Goal: Find contact information: Find contact information

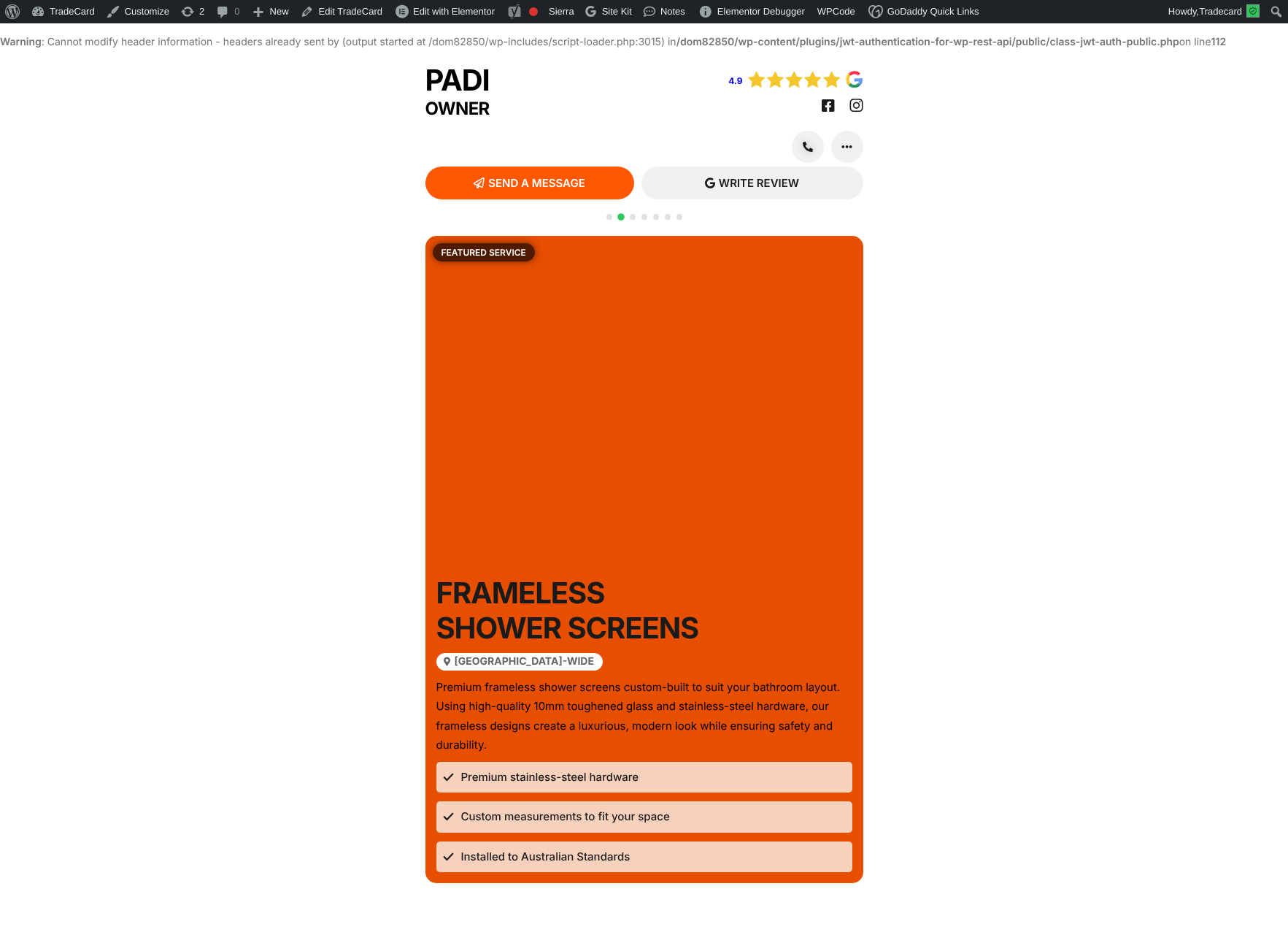
scroll to position [25, 0]
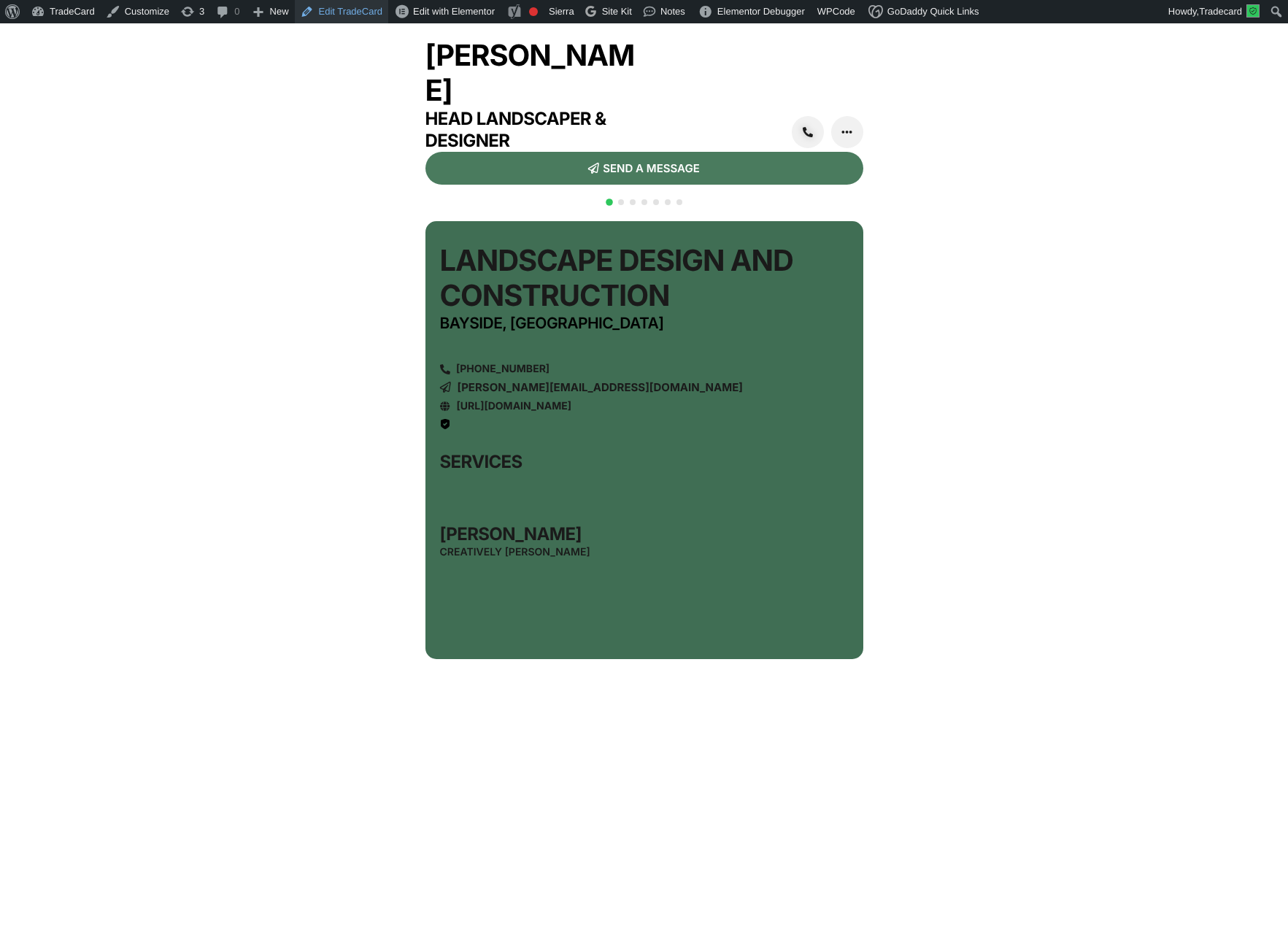
click at [346, 13] on link "Edit TradeCard" at bounding box center [341, 11] width 93 height 24
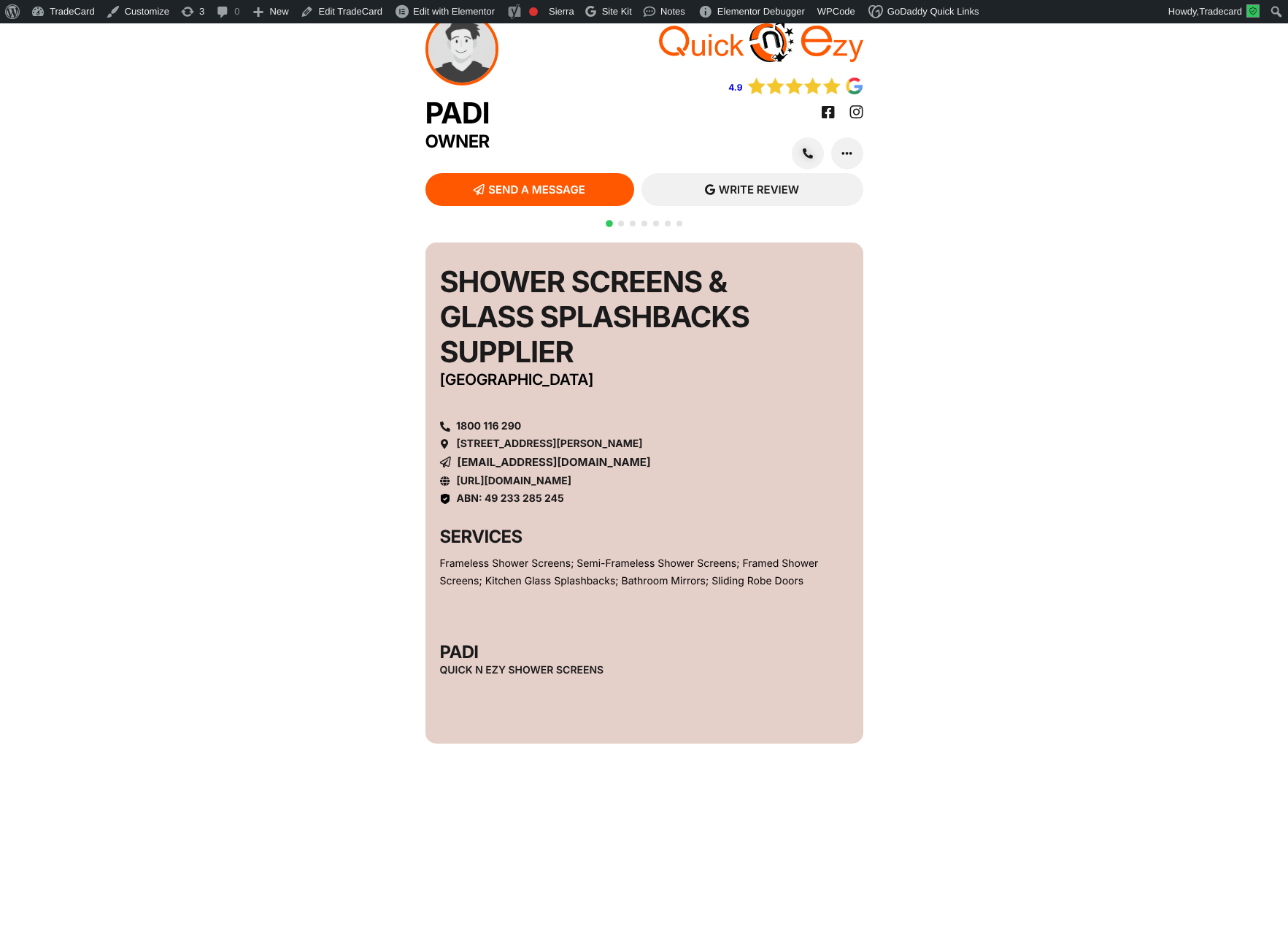
scroll to position [37, 0]
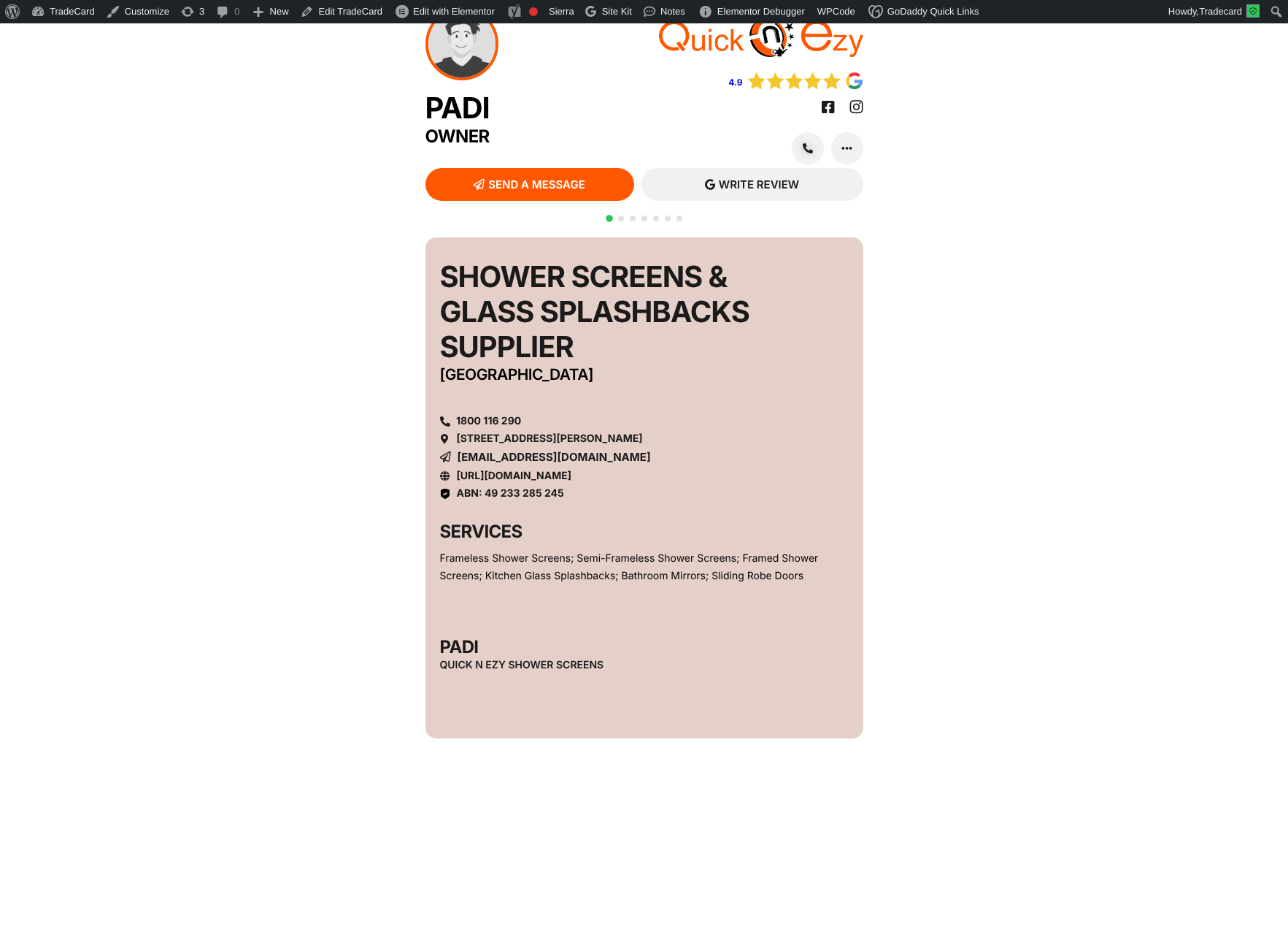
click at [796, 89] on img at bounding box center [805, 80] width 117 height 18
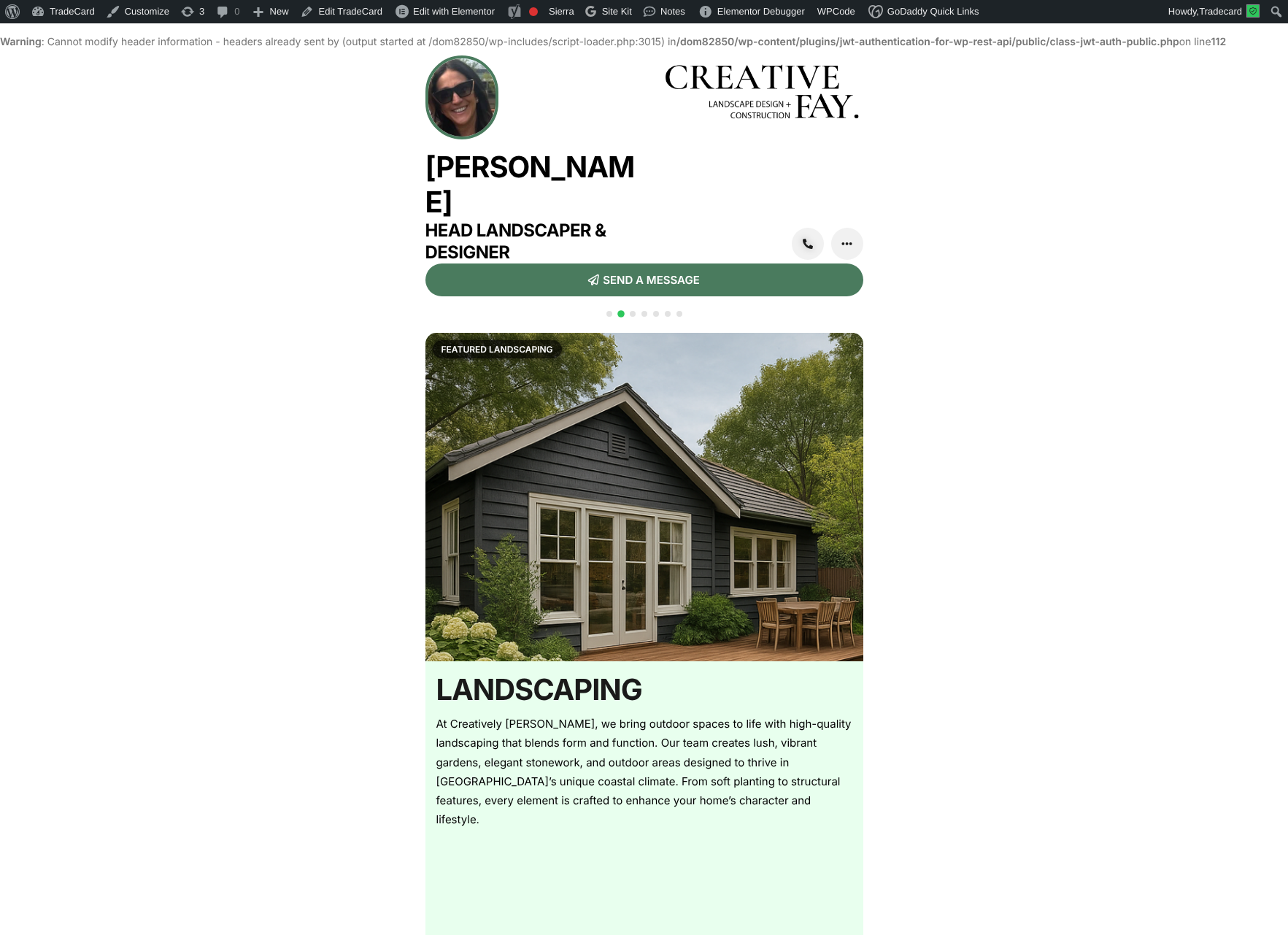
scroll to position [25, 0]
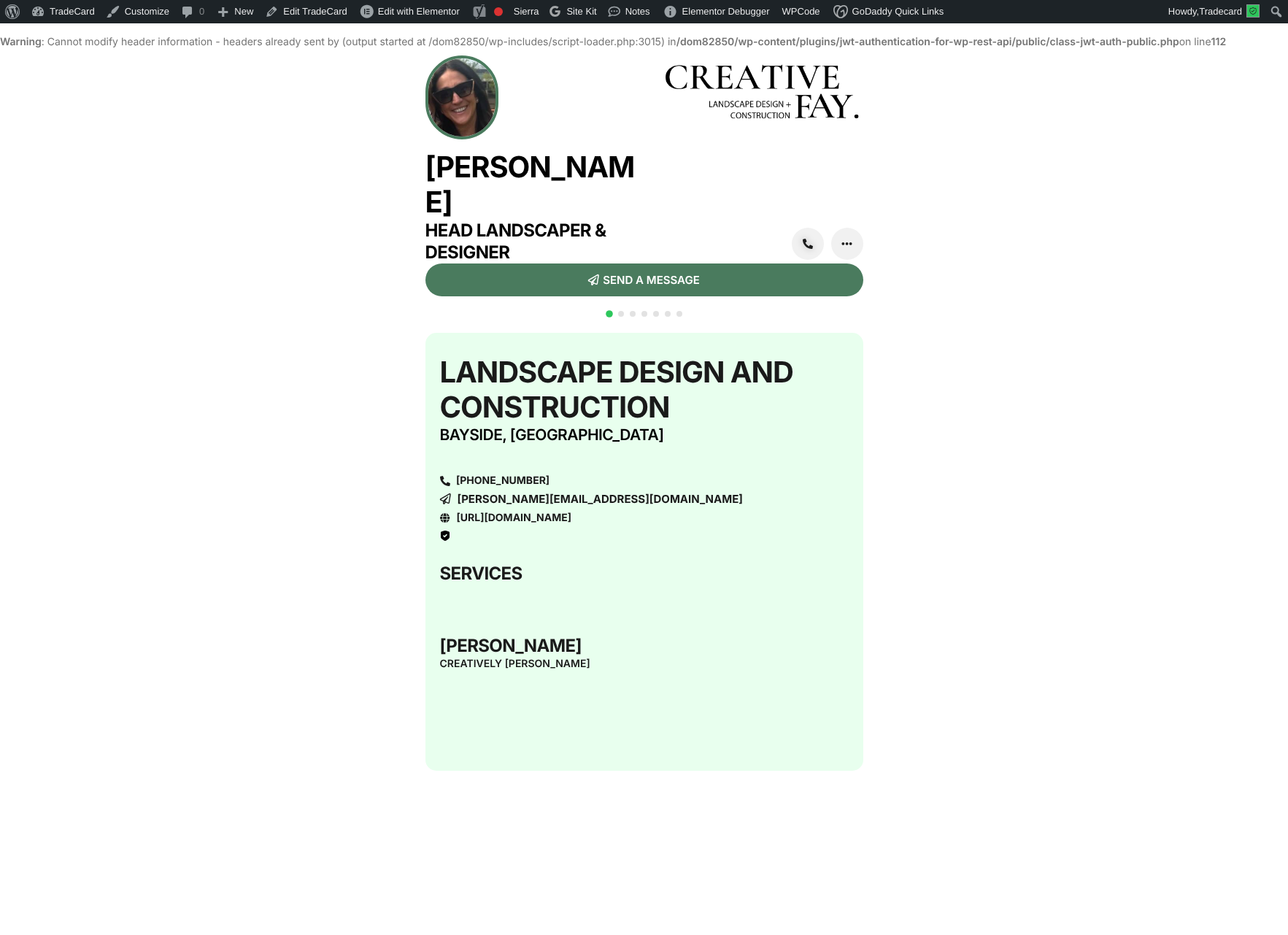
scroll to position [25, 0]
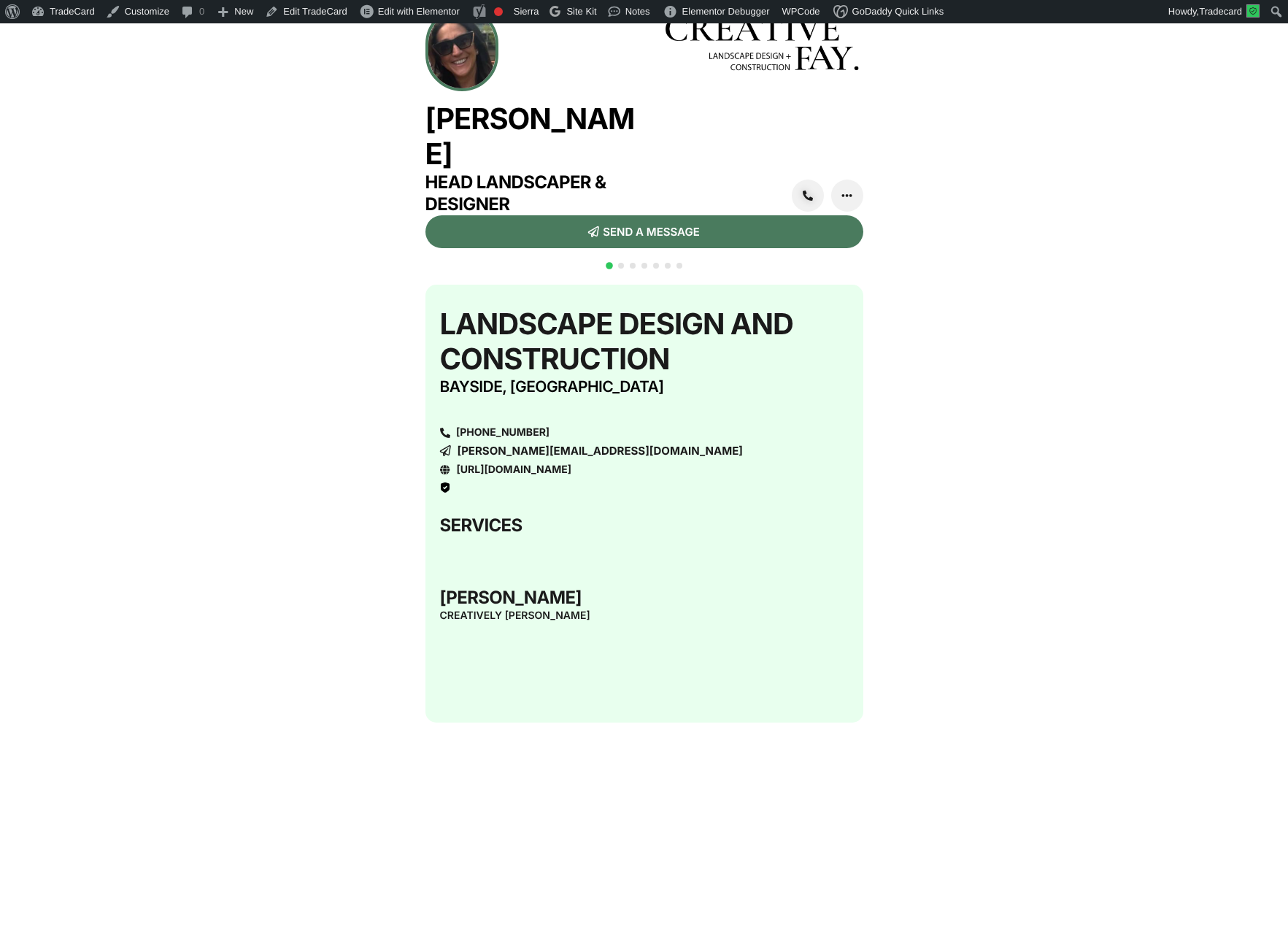
click at [622, 269] on span "Go to slide 2" at bounding box center [621, 265] width 6 height 6
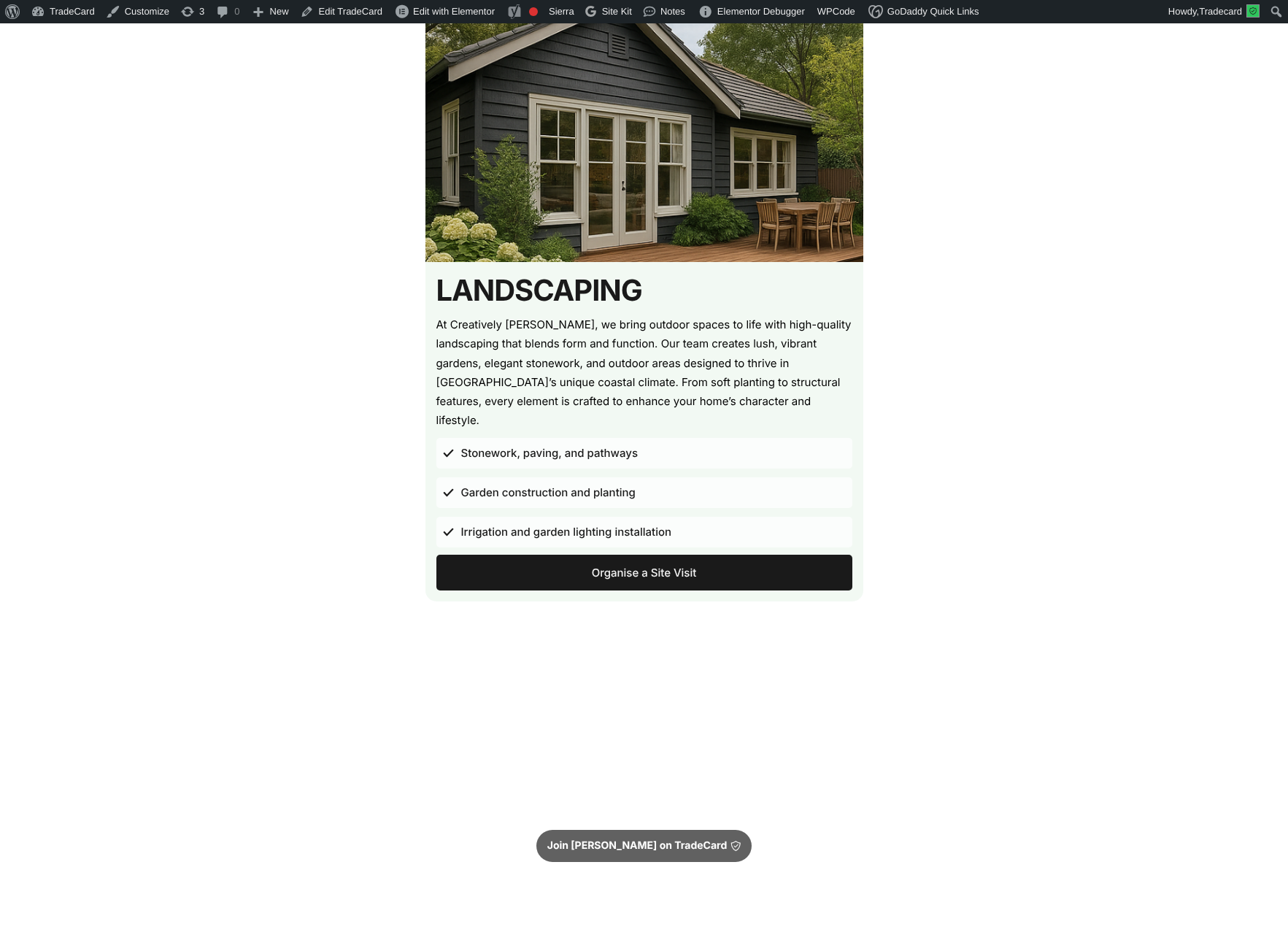
scroll to position [366, 0]
click at [673, 556] on link "Organise a Site Visit" at bounding box center [644, 572] width 416 height 36
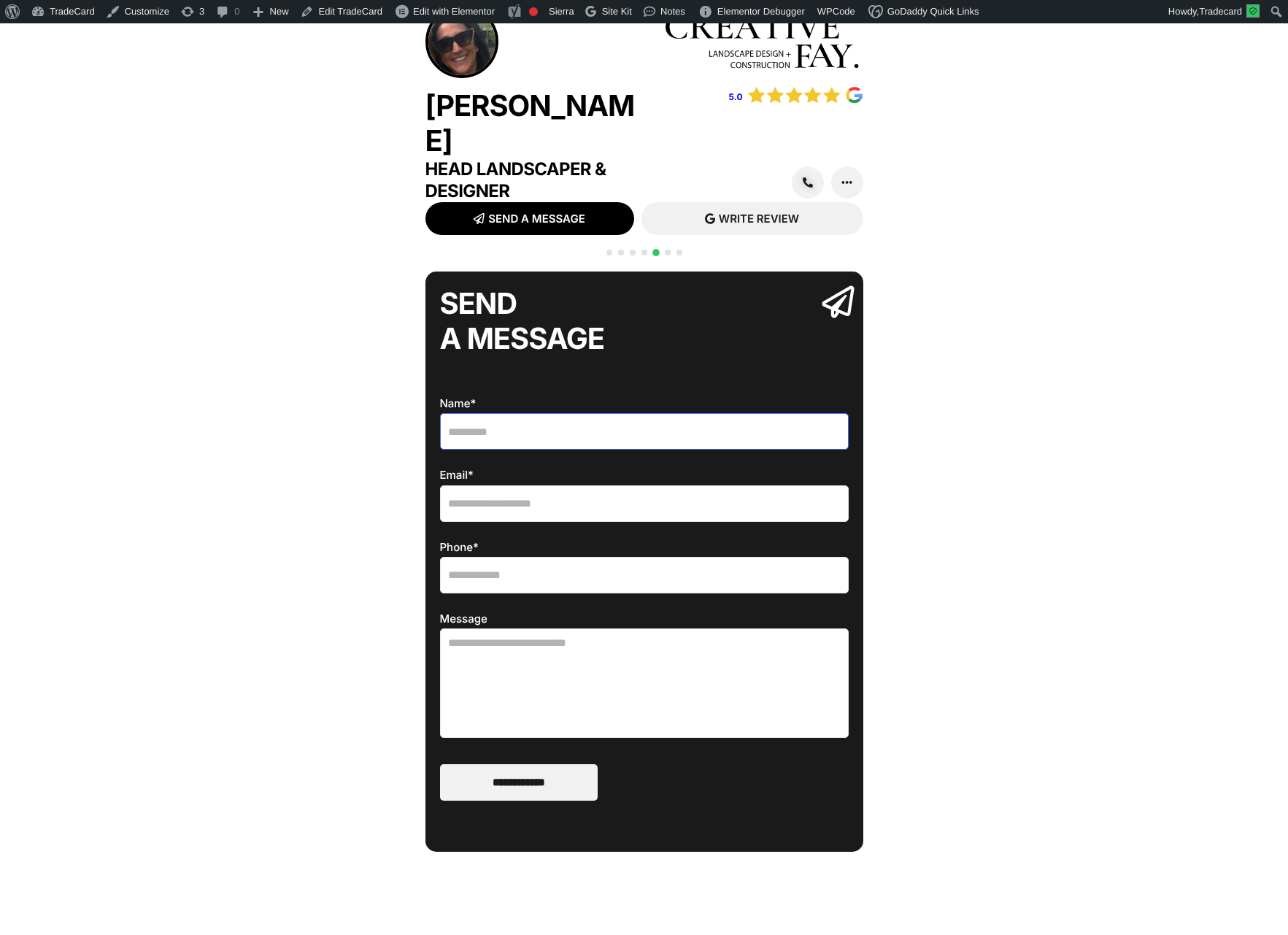
scroll to position [25, 0]
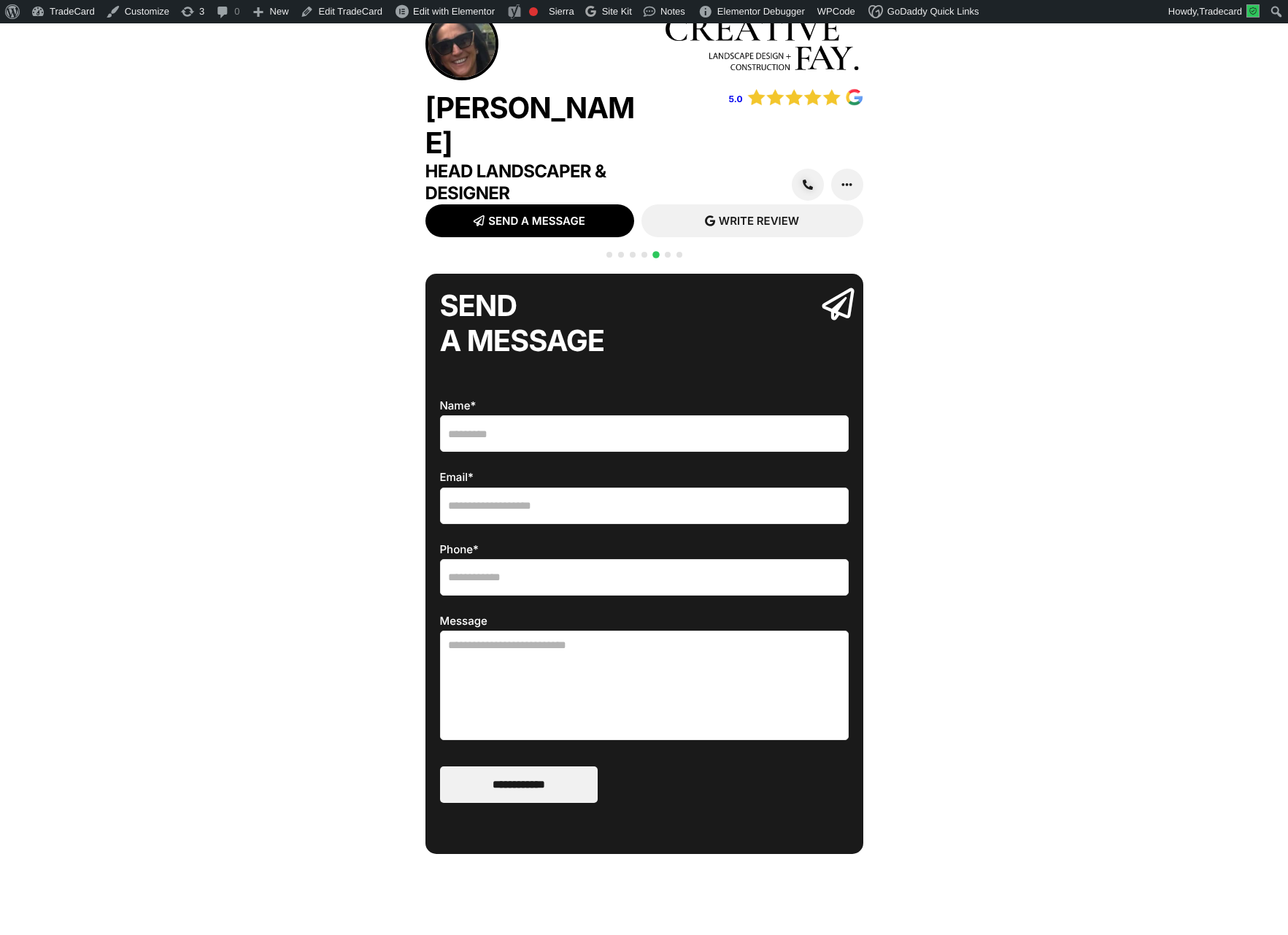
click at [688, 275] on div "Jenna Langton Head Landscaper & Designer 5.0 SEND A MESSAGE ADD CONTACT SEND A …" at bounding box center [644, 656] width 1288 height 1311
click at [675, 276] on div at bounding box center [644, 262] width 82 height 28
click at [679, 258] on span "Go to slide 7" at bounding box center [679, 254] width 6 height 6
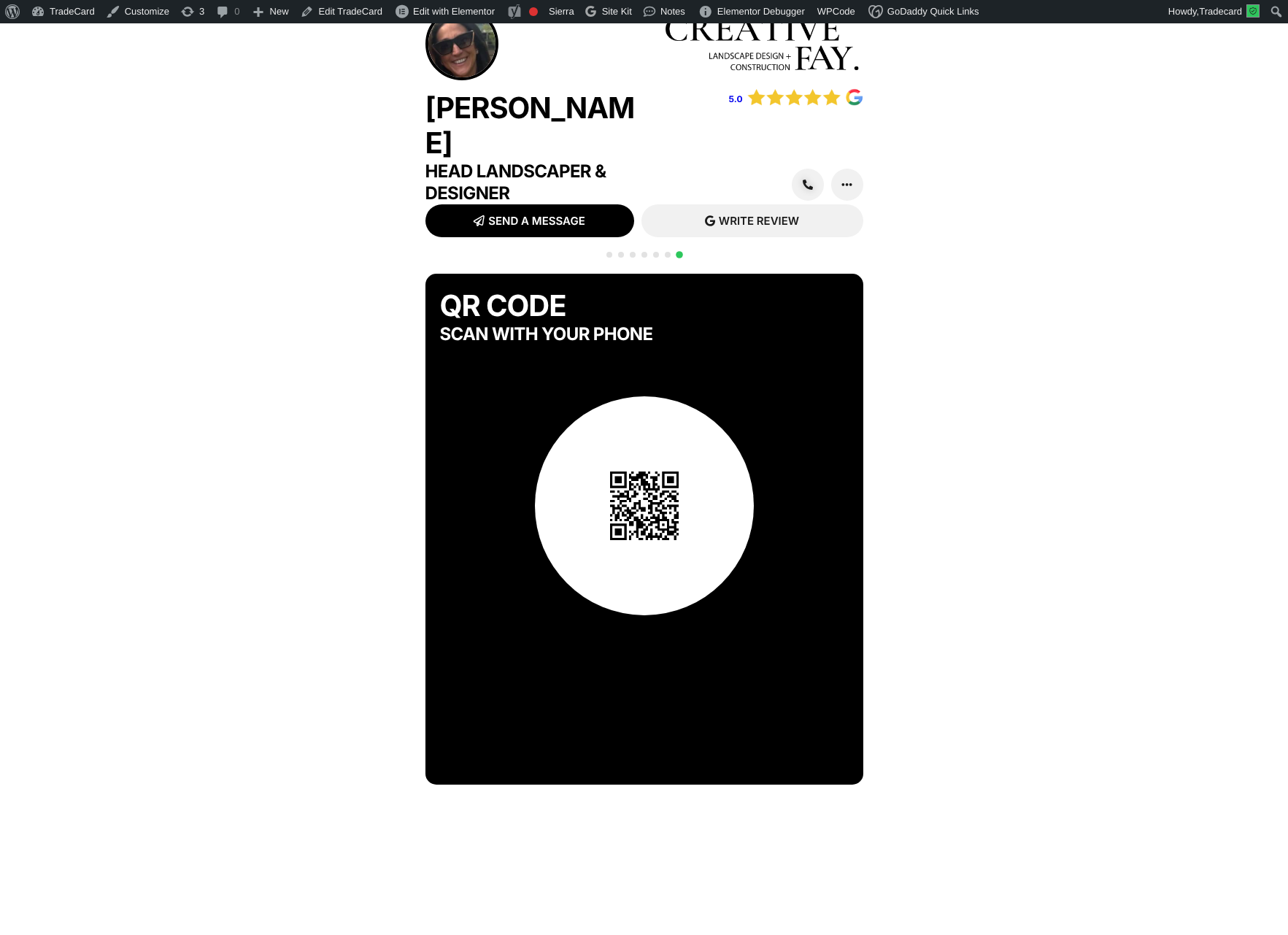
click at [669, 258] on span "Go to slide 6" at bounding box center [667, 254] width 6 height 6
